Goal: Task Accomplishment & Management: Use online tool/utility

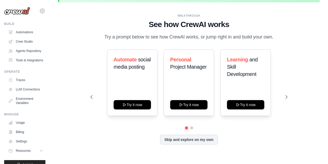
scroll to position [23, 0]
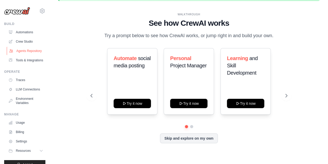
click at [16, 54] on link "Agents Repository" at bounding box center [26, 51] width 39 height 8
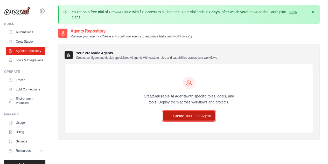
click at [190, 116] on link "Create Your First Agent" at bounding box center [189, 115] width 52 height 9
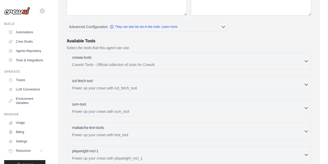
scroll to position [115, 0]
click at [306, 107] on icon "button" at bounding box center [306, 106] width 5 height 5
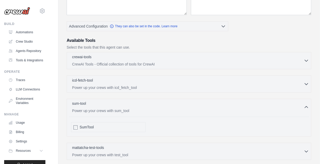
click at [308, 107] on icon "button" at bounding box center [306, 106] width 5 height 5
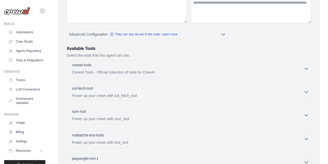
scroll to position [107, 0]
click at [306, 92] on icon "button" at bounding box center [306, 92] width 3 height 2
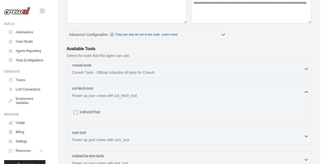
click at [306, 91] on icon "button" at bounding box center [306, 91] width 5 height 5
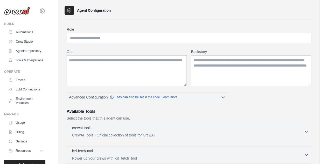
scroll to position [44, 0]
click at [158, 40] on input "Role" at bounding box center [189, 38] width 245 height 10
type input "**********"
click at [136, 62] on textarea "Goal" at bounding box center [127, 71] width 120 height 31
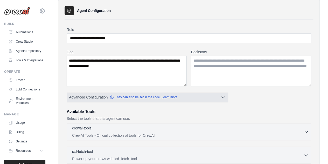
click at [222, 96] on icon "button" at bounding box center [223, 96] width 5 height 5
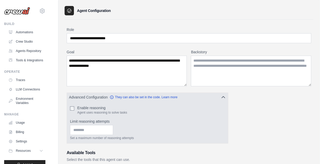
click at [223, 97] on icon "button" at bounding box center [223, 96] width 5 height 5
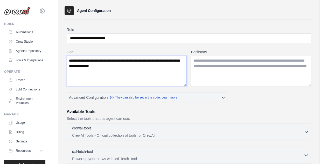
click at [145, 66] on textarea "**********" at bounding box center [127, 71] width 120 height 31
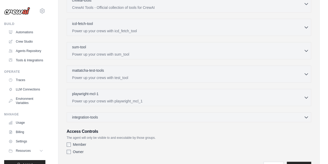
scroll to position [198, 0]
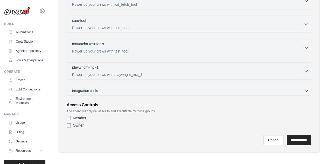
type textarea "**********"
click at [73, 116] on label "Member" at bounding box center [79, 117] width 13 height 5
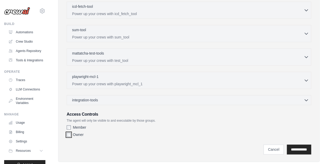
scroll to position [190, 0]
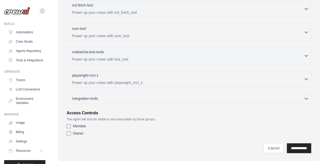
click at [305, 98] on icon "button" at bounding box center [306, 99] width 3 height 2
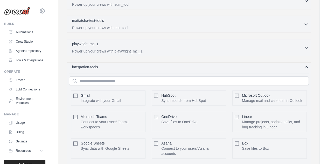
scroll to position [221, 0]
click at [306, 65] on icon "button" at bounding box center [306, 67] width 5 height 5
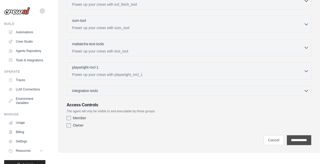
click at [303, 136] on input "**********" at bounding box center [299, 140] width 24 height 10
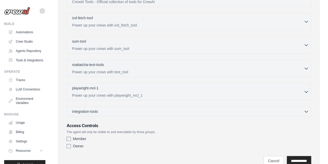
scroll to position [0, 0]
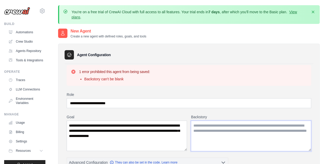
click at [260, 138] on textarea "Backstory" at bounding box center [251, 135] width 120 height 31
click at [204, 127] on textarea "Backstory" at bounding box center [251, 135] width 120 height 31
click at [210, 134] on textarea "Backstory" at bounding box center [251, 135] width 120 height 31
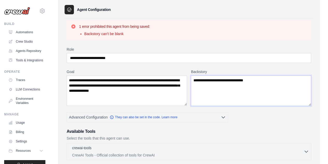
scroll to position [46, 0]
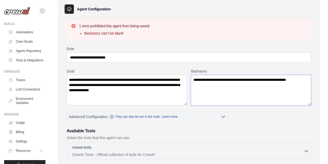
click at [272, 78] on textarea "**********" at bounding box center [251, 90] width 120 height 31
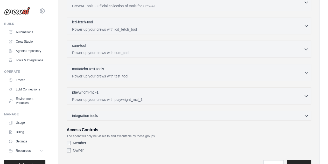
scroll to position [219, 0]
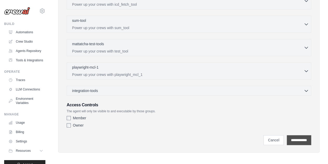
type textarea "**********"
click at [300, 138] on input "**********" at bounding box center [299, 140] width 24 height 10
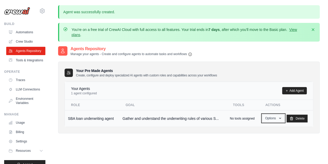
click at [277, 119] on button "Options" at bounding box center [273, 118] width 22 height 8
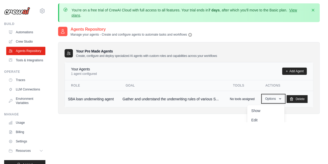
scroll to position [16, 0]
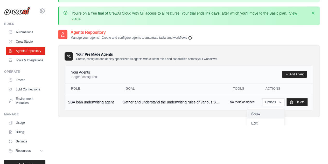
click at [254, 115] on link "Show" at bounding box center [265, 113] width 37 height 9
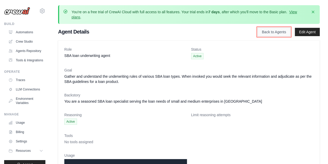
click at [276, 32] on link "Back to Agents" at bounding box center [274, 32] width 33 height 9
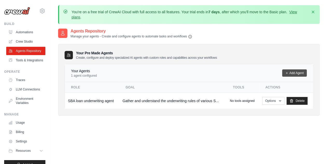
click at [295, 73] on link "Add Agent" at bounding box center [294, 72] width 25 height 7
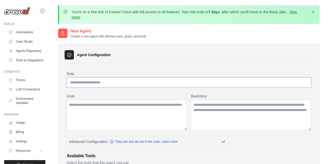
click at [193, 84] on input "Role" at bounding box center [189, 82] width 245 height 10
type input "*"
type input "*********"
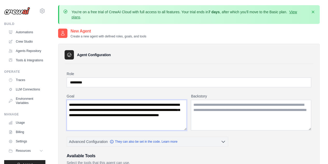
type textarea "**********"
click at [265, 114] on textarea "Backstory" at bounding box center [251, 115] width 120 height 31
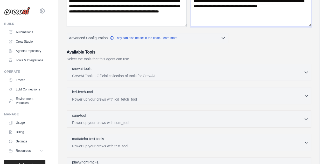
scroll to position [105, 0]
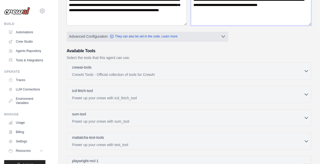
type textarea "**********"
click at [223, 36] on icon "button" at bounding box center [223, 36] width 5 height 5
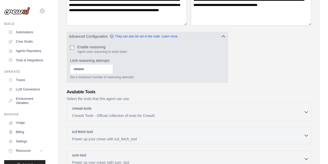
click at [223, 39] on button "Advanced Configuration They can also be set in the code. Learn more" at bounding box center [147, 36] width 161 height 9
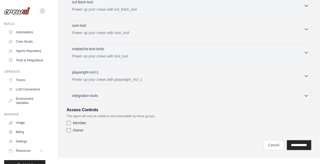
scroll to position [198, 0]
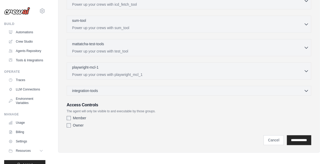
click at [78, 125] on label "Owner" at bounding box center [78, 124] width 11 height 5
click at [304, 141] on input "**********" at bounding box center [299, 140] width 24 height 10
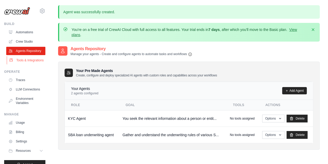
click at [16, 64] on link "Tools & Integrations" at bounding box center [26, 60] width 39 height 8
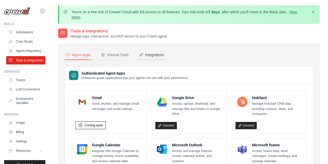
click at [150, 54] on div "Integrations" at bounding box center [151, 54] width 25 height 5
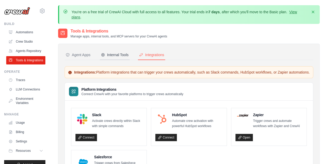
click at [114, 55] on div "Internal Tools" at bounding box center [115, 54] width 28 height 5
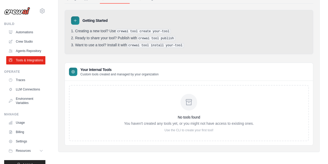
scroll to position [56, 0]
click at [76, 18] on div at bounding box center [75, 21] width 8 height 8
click at [178, 118] on h3 "No tools found" at bounding box center [189, 117] width 130 height 5
click at [195, 104] on div at bounding box center [189, 102] width 17 height 17
click at [84, 81] on div "No tools found You haven't created any tools yet, or you might not have access …" at bounding box center [189, 113] width 248 height 64
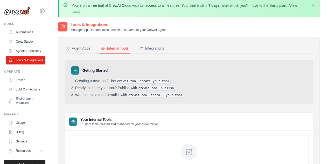
scroll to position [0, 0]
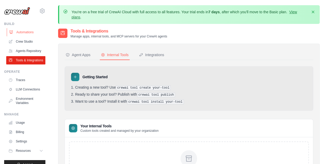
click at [24, 33] on link "Automations" at bounding box center [26, 32] width 39 height 8
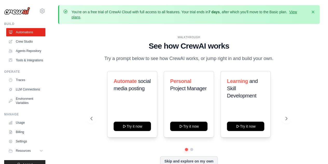
scroll to position [23, 0]
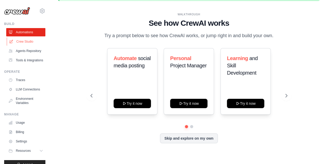
click at [33, 40] on link "Crew Studio" at bounding box center [26, 41] width 39 height 8
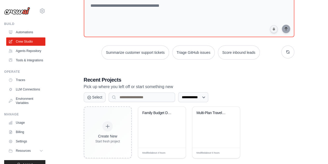
scroll to position [68, 0]
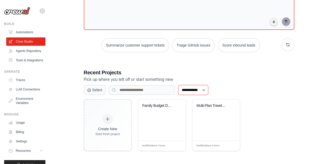
click at [208, 89] on select "**********" at bounding box center [193, 90] width 30 height 10
click at [284, 92] on div "**********" at bounding box center [189, 90] width 211 height 10
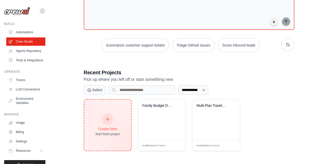
click at [104, 120] on div at bounding box center [107, 118] width 11 height 11
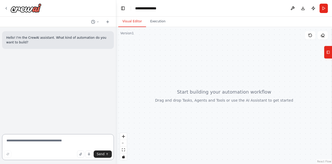
click at [54, 141] on textarea at bounding box center [58, 147] width 112 height 26
click at [121, 134] on button "zoom in" at bounding box center [123, 136] width 7 height 7
click at [329, 53] on icon at bounding box center [328, 52] width 4 height 8
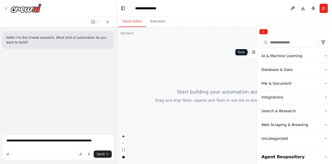
scroll to position [63, 0]
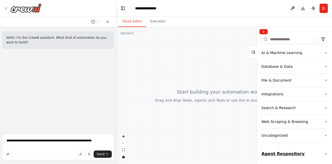
click at [324, 154] on icon "button" at bounding box center [326, 154] width 4 height 4
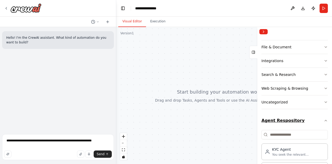
scroll to position [118, 0]
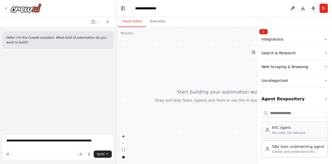
click at [298, 133] on div "You seek the relevant information about a person or entity and will have the ab…" at bounding box center [298, 133] width 52 height 4
click at [308, 149] on div "Gather and understand the underwriting rules of various SBA loan types. When in…" at bounding box center [298, 151] width 52 height 4
click at [295, 128] on div "KYC Agent" at bounding box center [298, 127] width 52 height 5
click at [100, 141] on textarea "**********" at bounding box center [58, 147] width 112 height 26
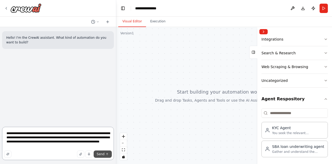
type textarea "**********"
click at [100, 153] on span "Send" at bounding box center [101, 154] width 8 height 4
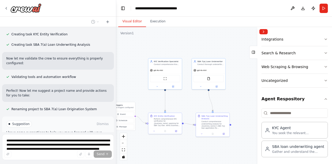
scroll to position [296, 0]
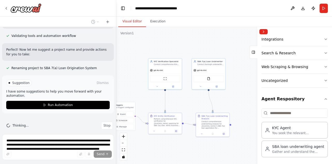
click at [235, 49] on div ".deletable-edge-delete-btn { width: 20px; height: 20px; border: 0px solid #ffff…" at bounding box center [224, 95] width 216 height 137
click at [236, 61] on div ".deletable-edge-delete-btn { width: 20px; height: 20px; border: 0px solid #ffff…" at bounding box center [224, 95] width 216 height 137
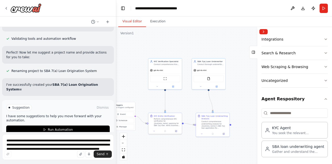
click at [230, 55] on div ".deletable-edge-delete-btn { width: 20px; height: 20px; border: 0px solid #ffff…" at bounding box center [224, 95] width 216 height 137
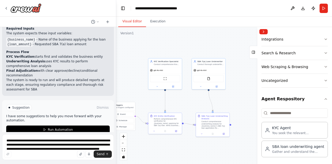
scroll to position [435, 0]
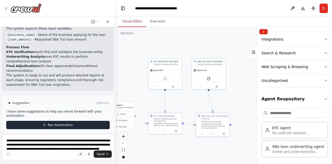
click at [47, 123] on button "Run Automation" at bounding box center [58, 125] width 104 height 8
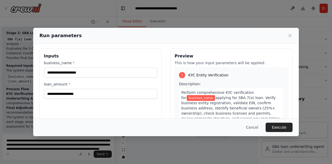
scroll to position [1, 0]
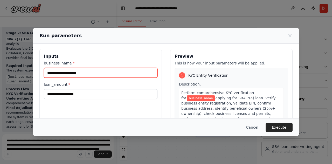
click at [53, 73] on input "business_name *" at bounding box center [101, 73] width 114 height 10
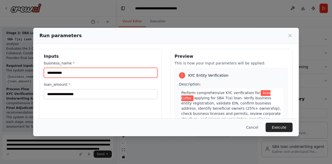
type input "**********"
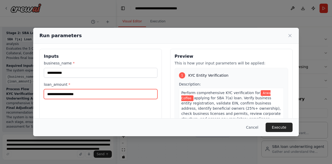
click at [127, 92] on input "loan_amount *" at bounding box center [101, 94] width 114 height 10
type input "**********"
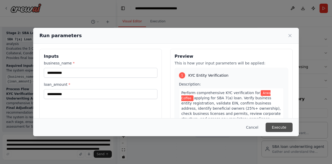
click at [280, 128] on button "Execute" at bounding box center [279, 126] width 27 height 9
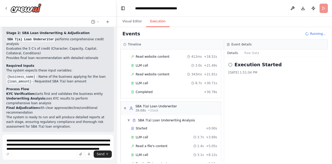
scroll to position [128, 0]
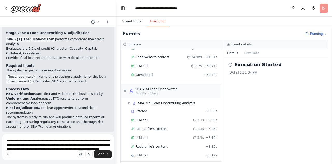
click at [132, 21] on button "Visual Editor" at bounding box center [132, 21] width 28 height 11
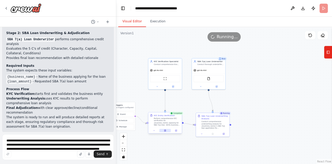
click at [167, 132] on button at bounding box center [164, 130] width 11 height 3
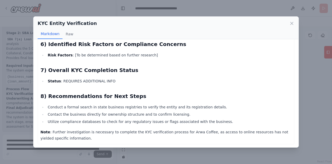
scroll to position [198, 0]
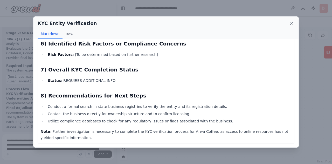
click at [292, 23] on icon at bounding box center [292, 23] width 3 height 3
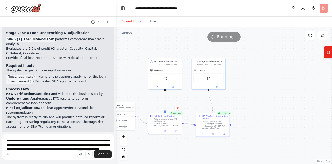
scroll to position [435, 0]
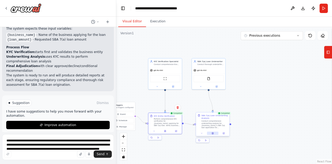
click at [213, 133] on icon at bounding box center [213, 133] width 2 height 2
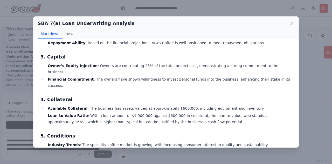
scroll to position [146, 0]
click at [69, 33] on button "Raw" at bounding box center [70, 34] width 14 height 10
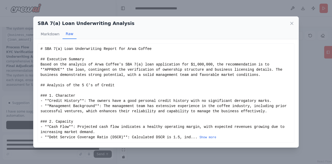
scroll to position [0, 0]
click at [292, 23] on icon at bounding box center [292, 23] width 3 height 3
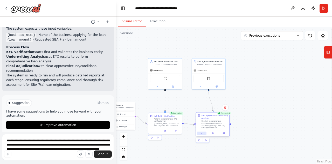
click at [202, 133] on icon at bounding box center [201, 133] width 1 height 1
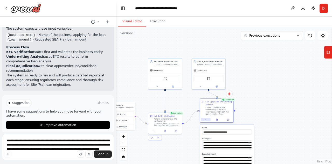
click at [208, 119] on button at bounding box center [205, 119] width 9 height 3
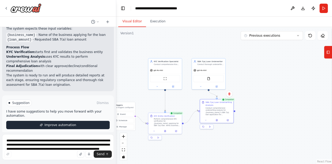
click at [54, 123] on span "Improve automation" at bounding box center [60, 125] width 32 height 4
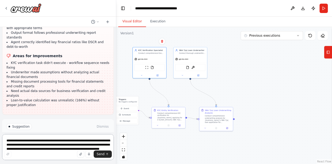
scroll to position [776, 0]
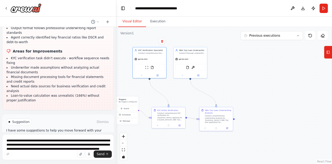
click at [59, 142] on span "Run Automation" at bounding box center [60, 144] width 25 height 4
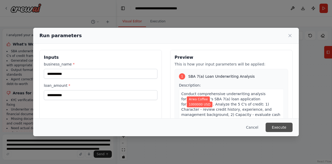
click at [275, 130] on button "Execute" at bounding box center [279, 126] width 27 height 9
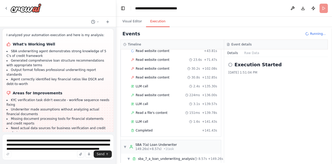
scroll to position [776, 0]
